Goal: Navigation & Orientation: Find specific page/section

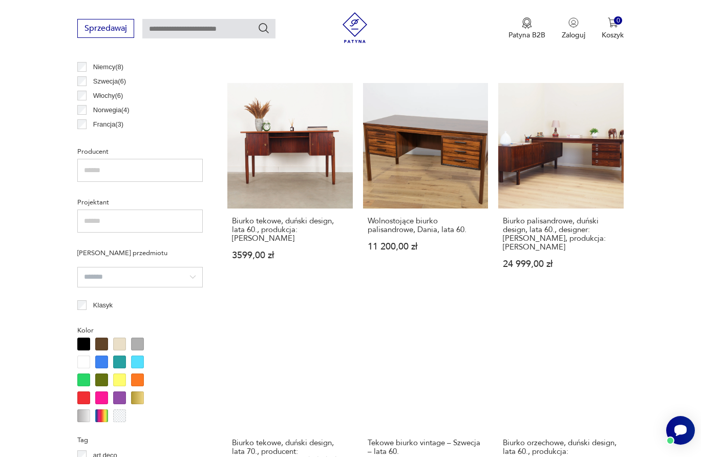
scroll to position [575, 0]
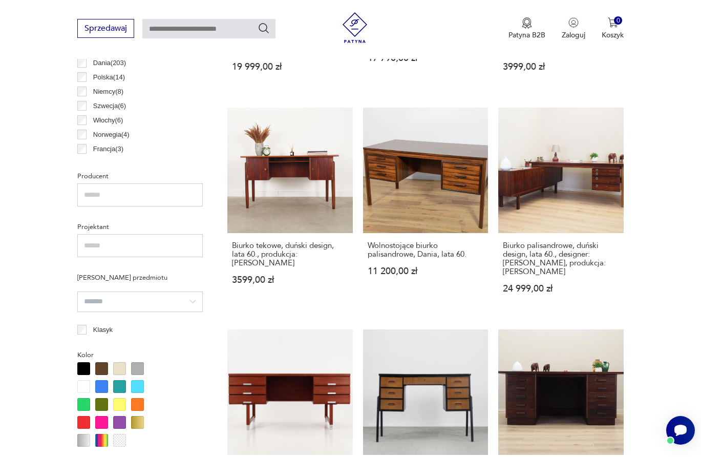
drag, startPoint x: 689, startPoint y: 163, endPoint x: 687, endPoint y: 178, distance: 14.4
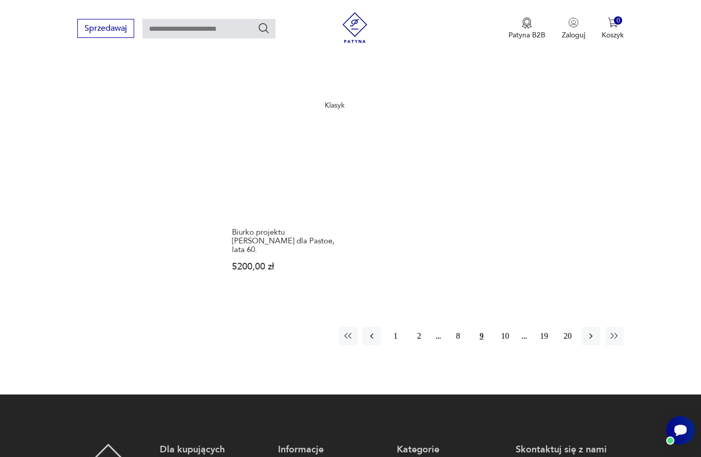
scroll to position [1464, 0]
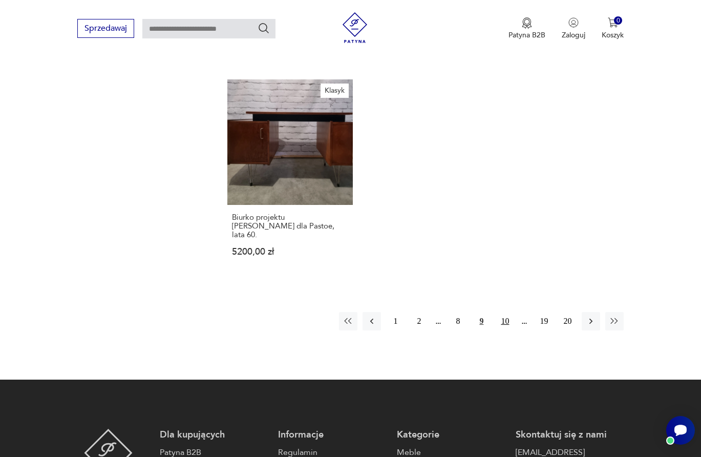
click at [503, 312] on button "10" at bounding box center [505, 321] width 18 height 18
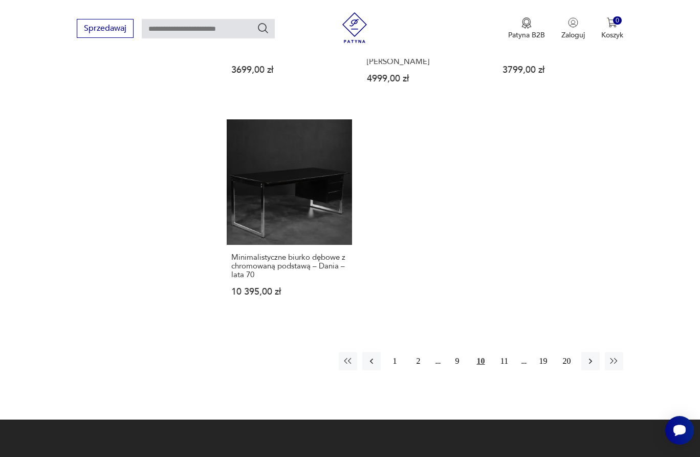
scroll to position [1420, 0]
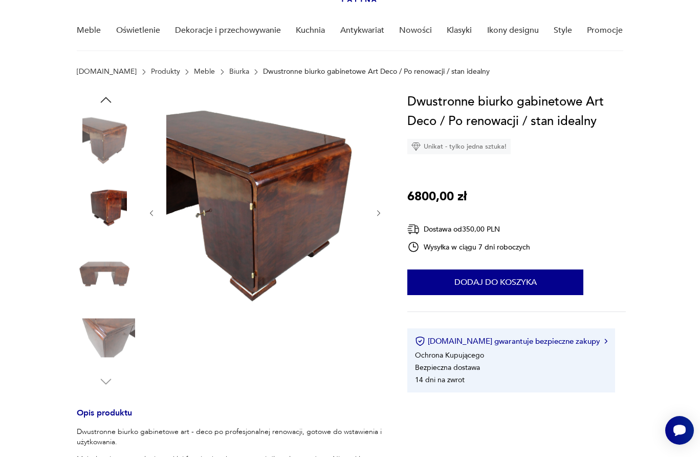
scroll to position [17, 0]
